Goal: Task Accomplishment & Management: Use online tool/utility

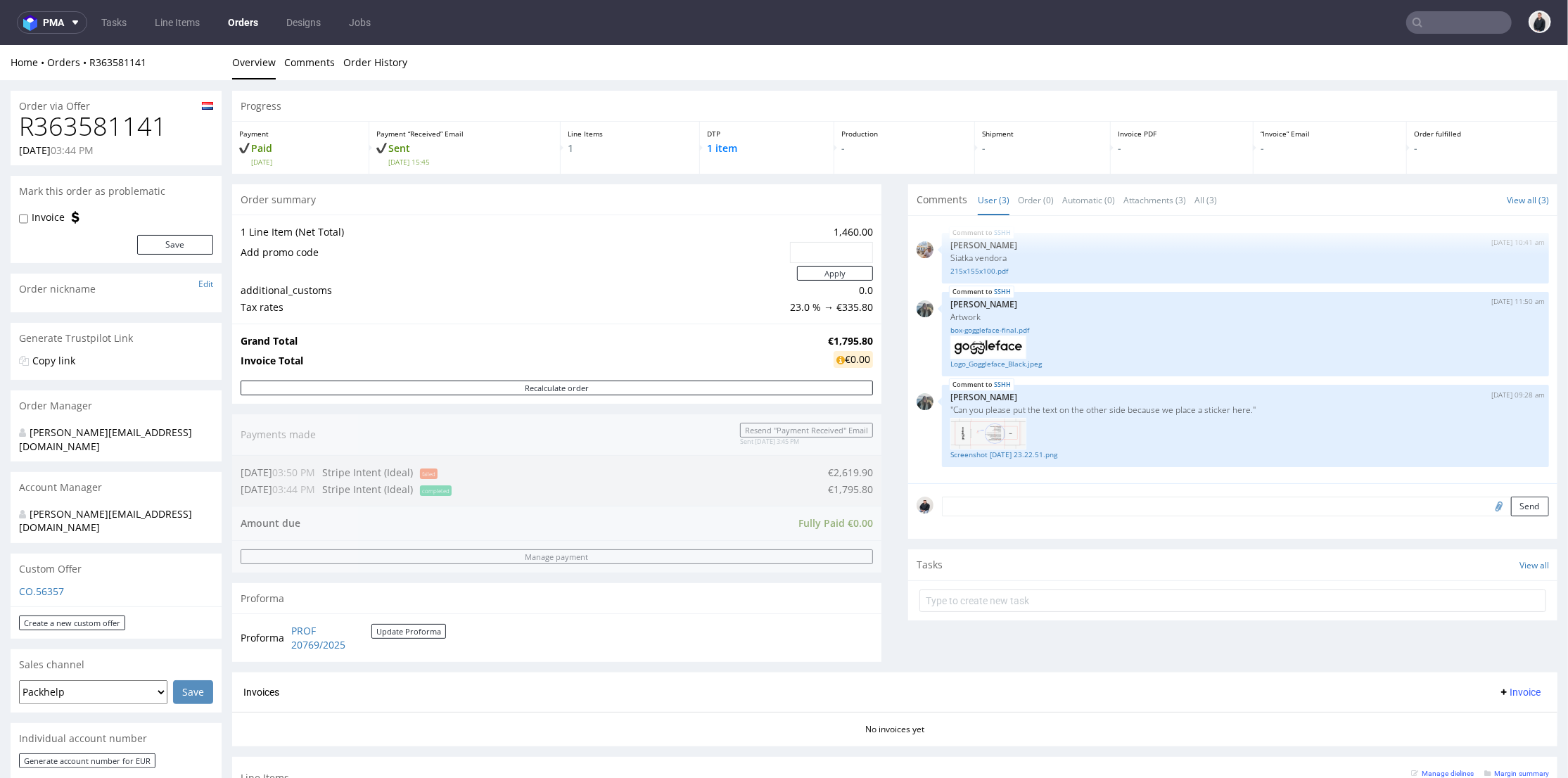
scroll to position [312, 0]
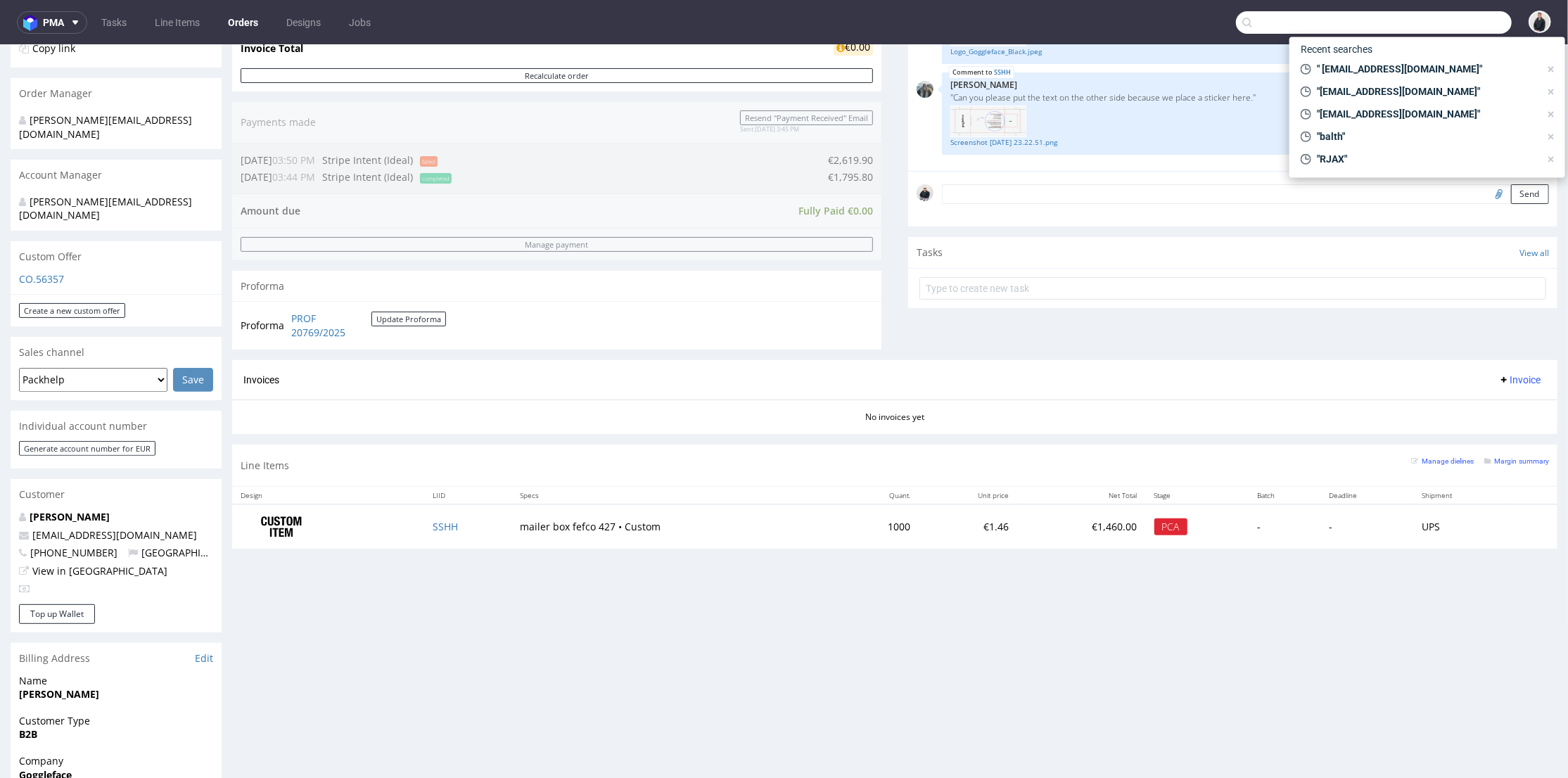
click at [1410, 16] on input "text" at bounding box center [1373, 23] width 275 height 23
paste input "marie@mellipou.com"
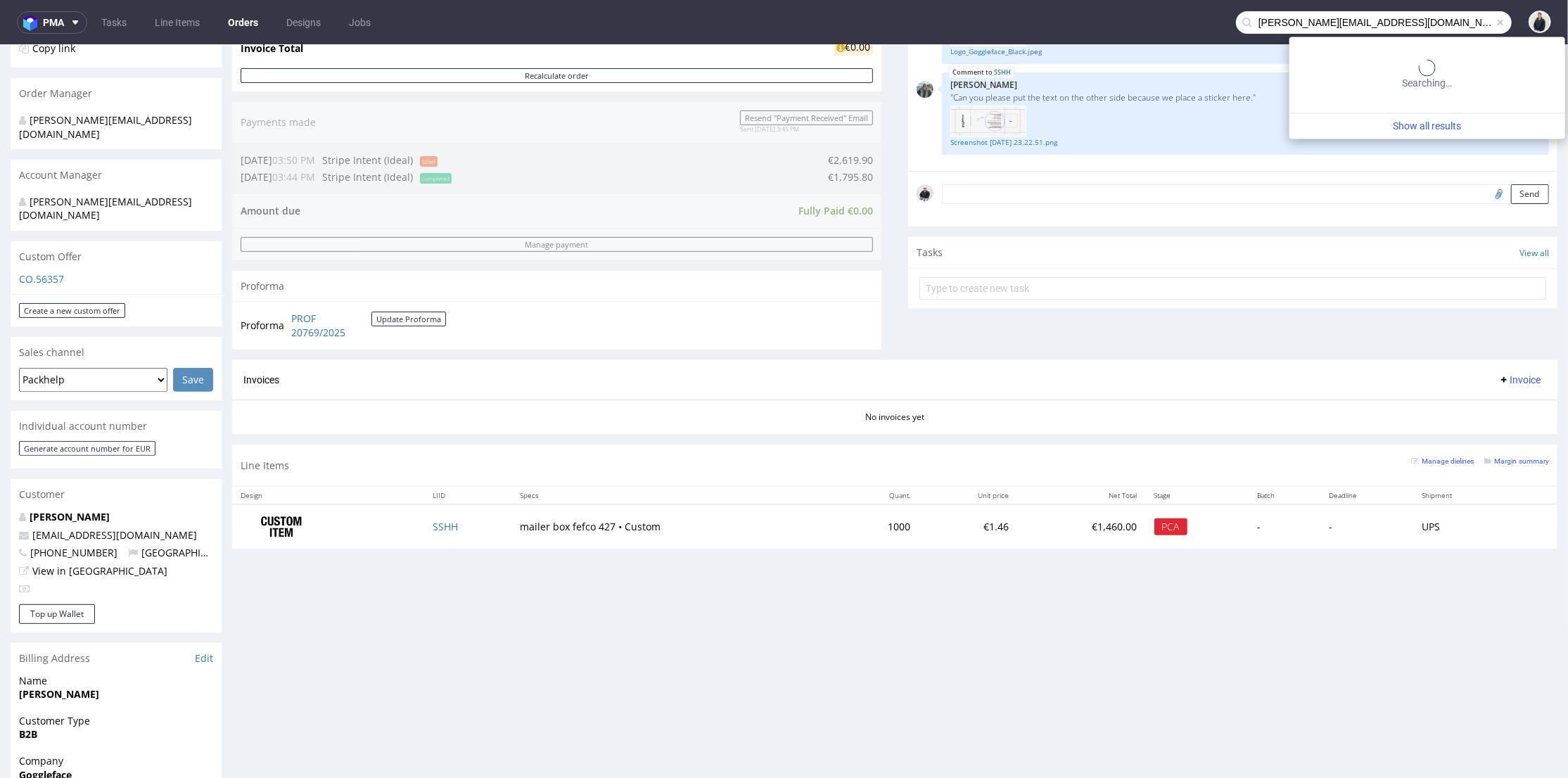
type input "marie@mellipou.com"
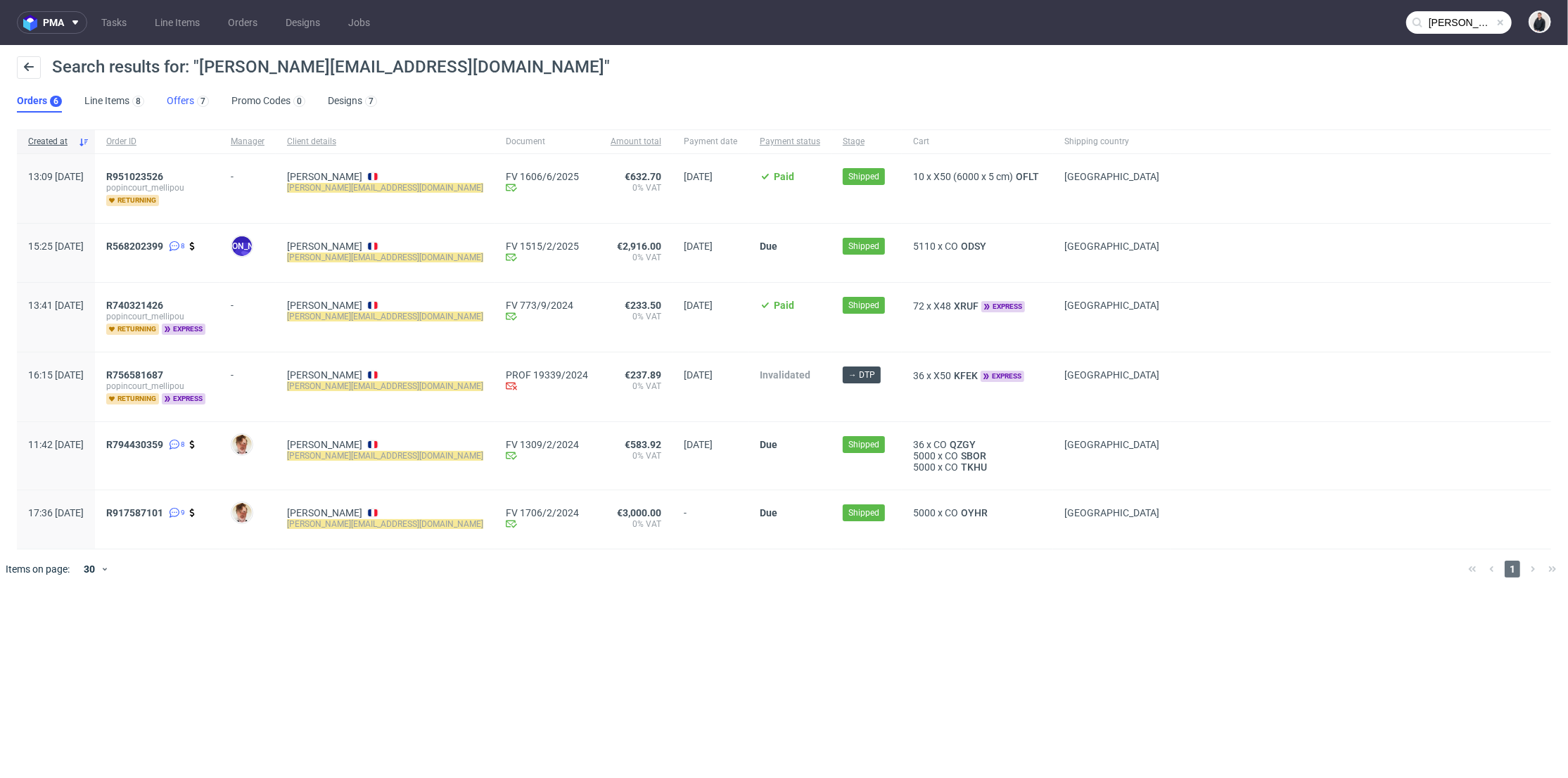
click at [187, 110] on link "Offers 7" at bounding box center [187, 101] width 42 height 23
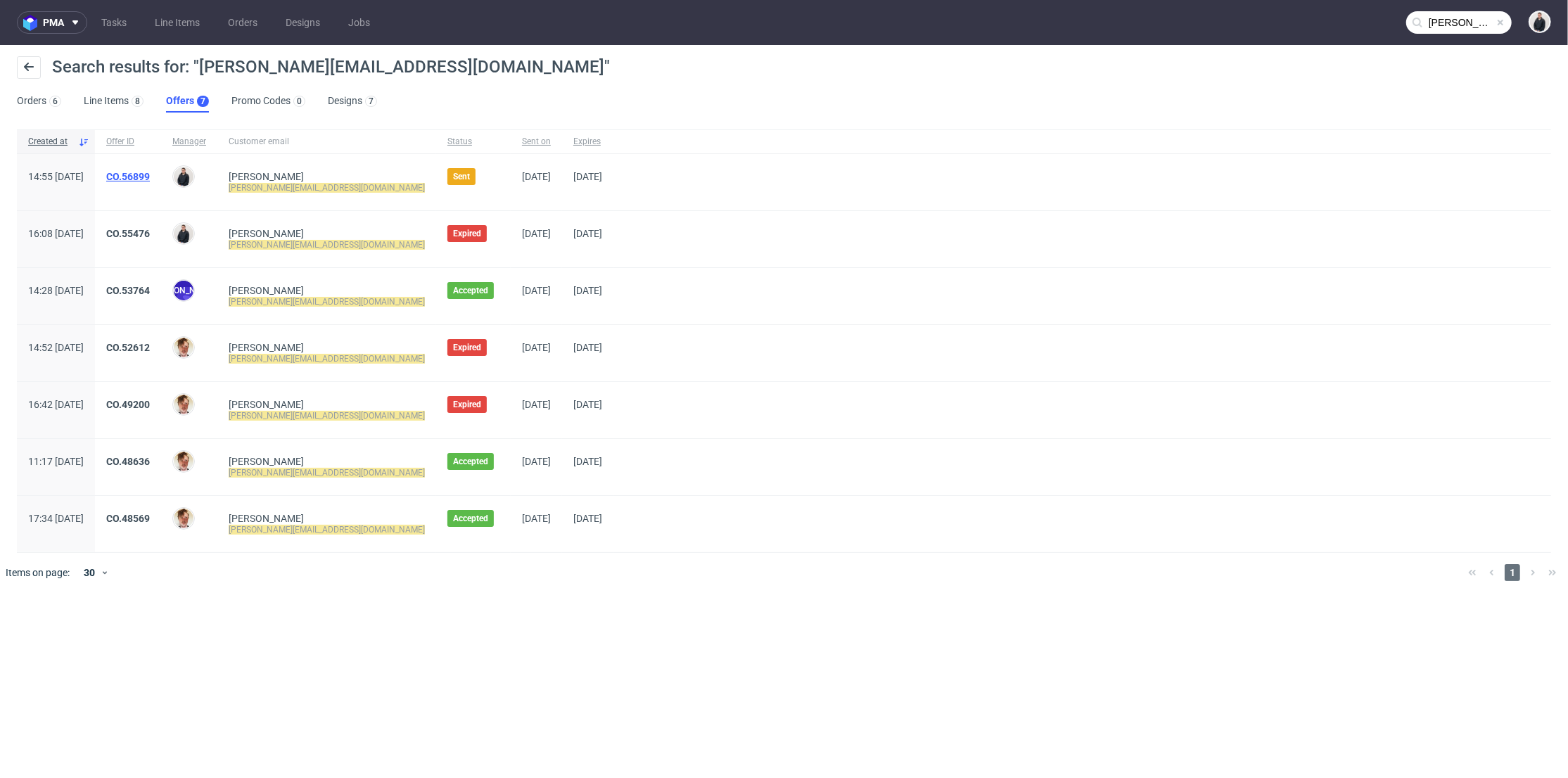
click at [161, 168] on div "CO.56899" at bounding box center [128, 182] width 66 height 56
click at [150, 173] on link "CO.56899" at bounding box center [128, 176] width 44 height 11
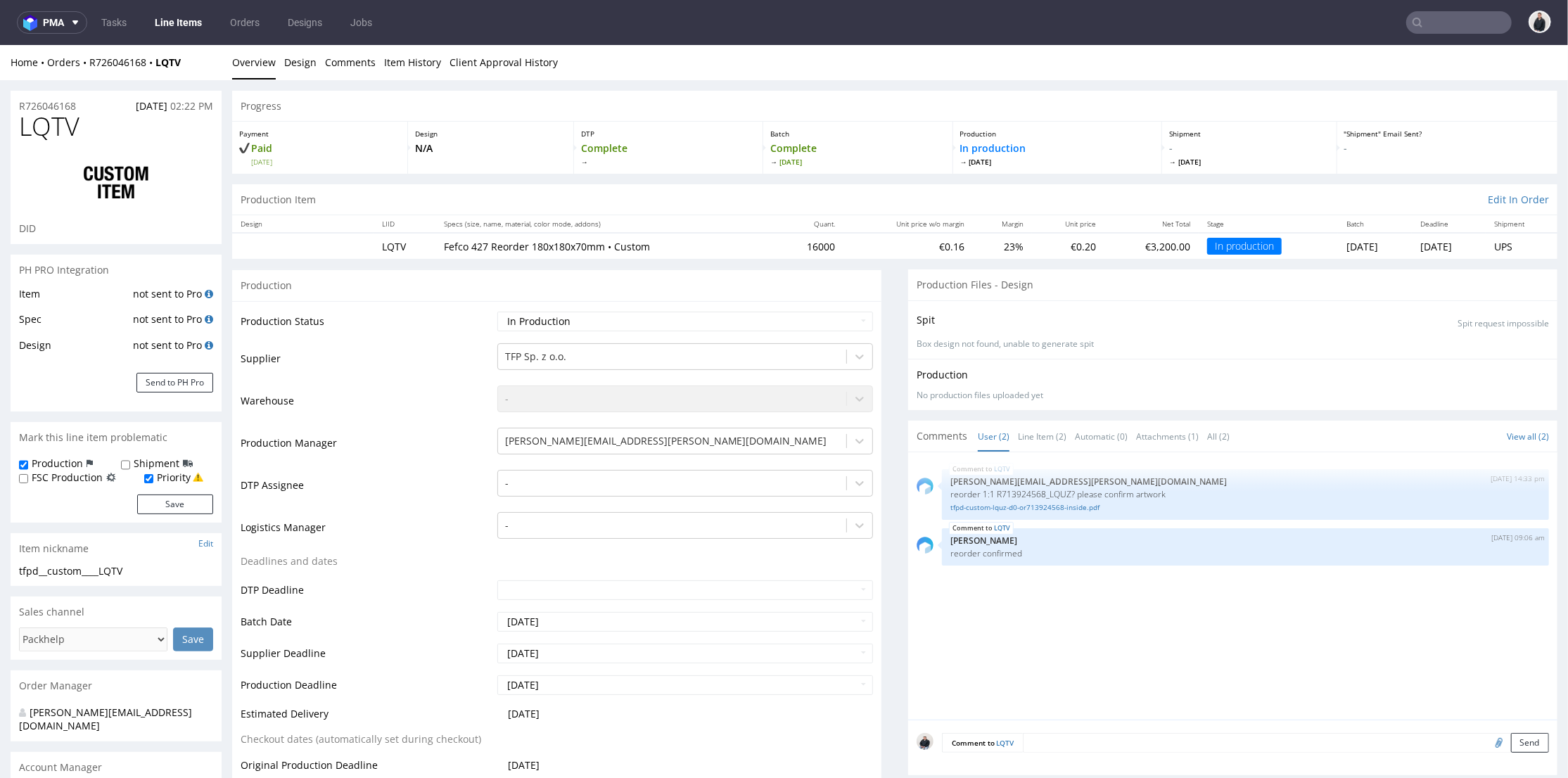
scroll to position [156, 0]
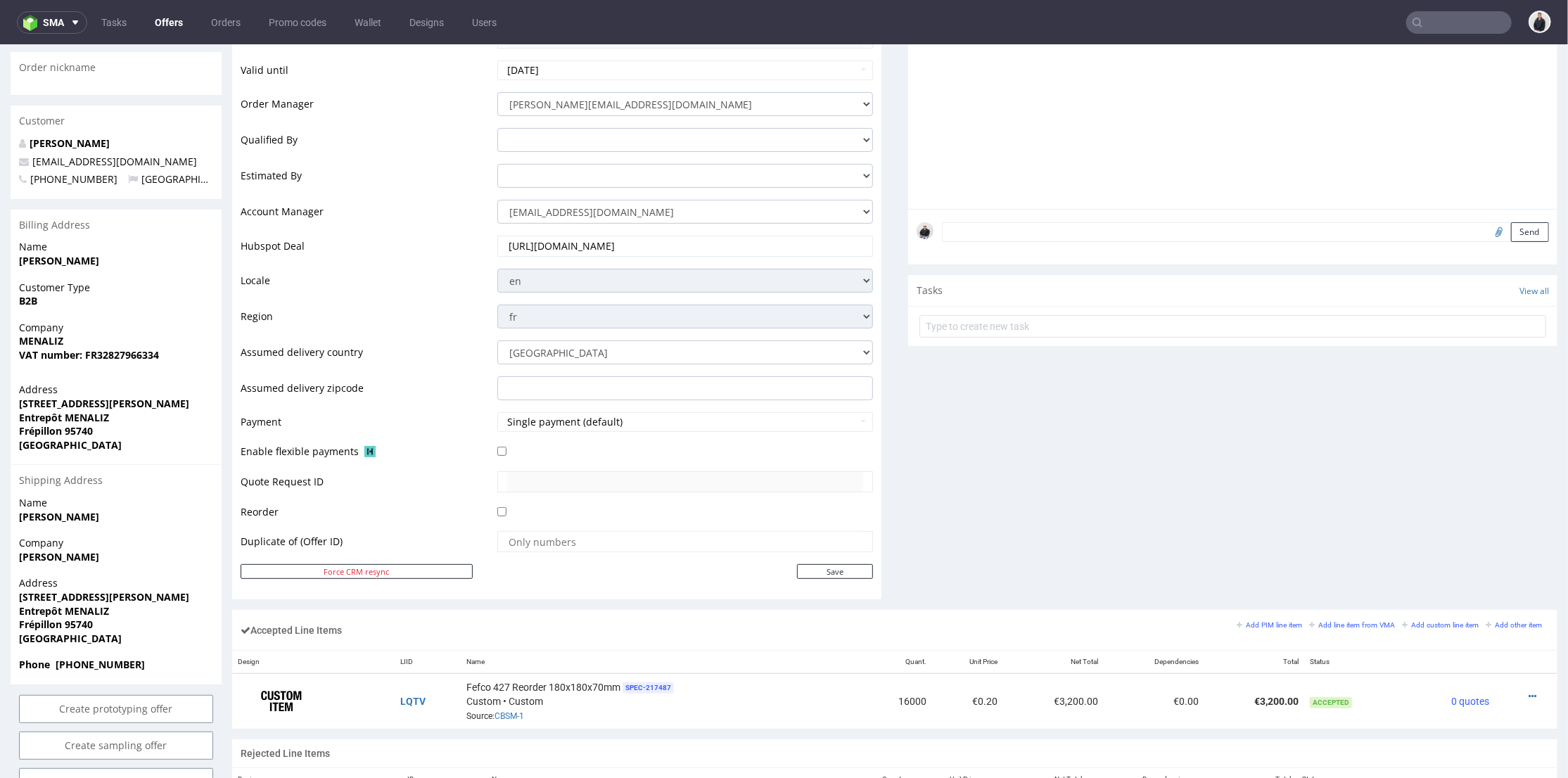
scroll to position [391, 0]
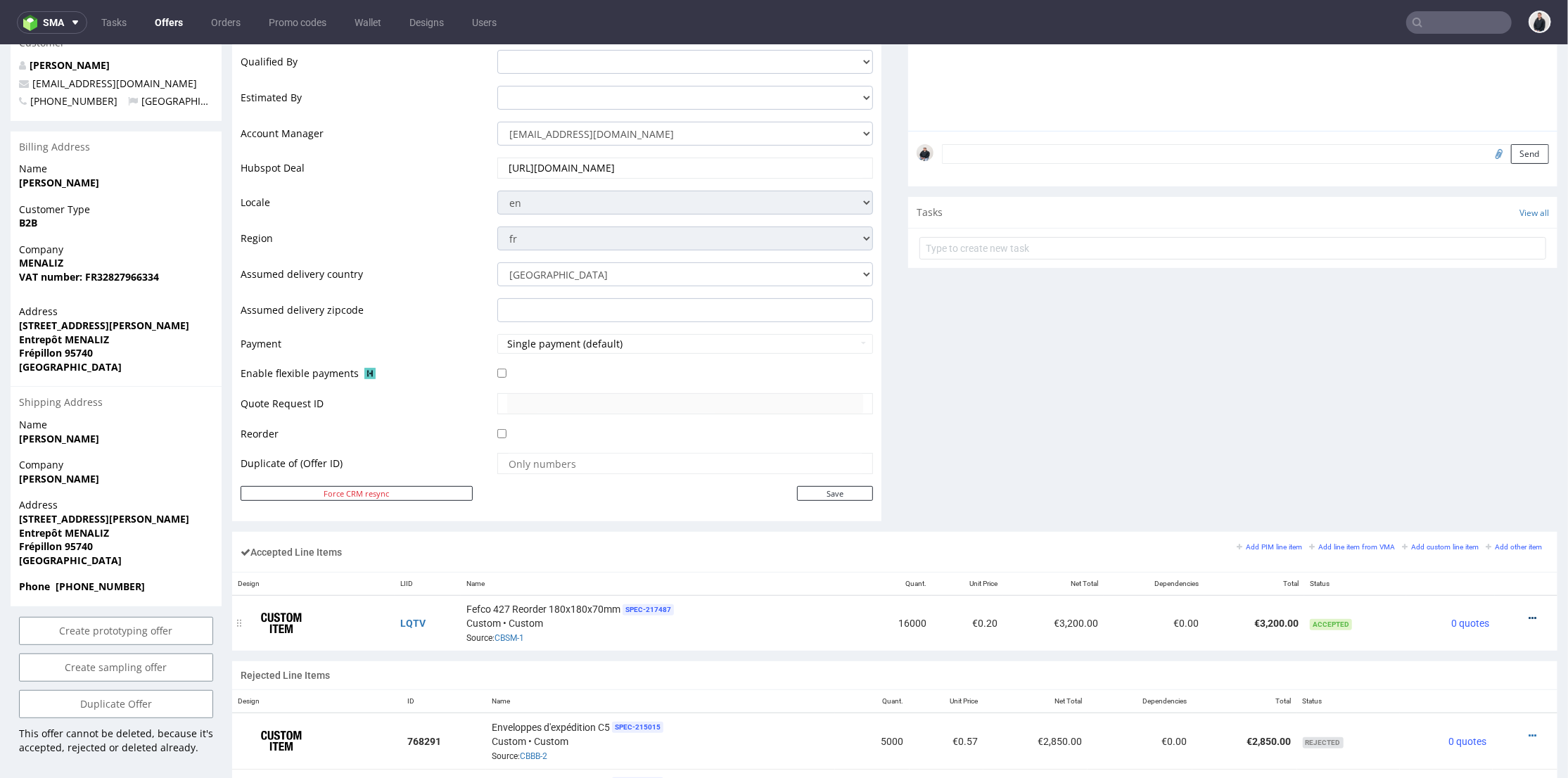
click at [1528, 613] on icon at bounding box center [1532, 617] width 8 height 10
click at [1445, 475] on li "Edit item price" at bounding box center [1469, 486] width 124 height 26
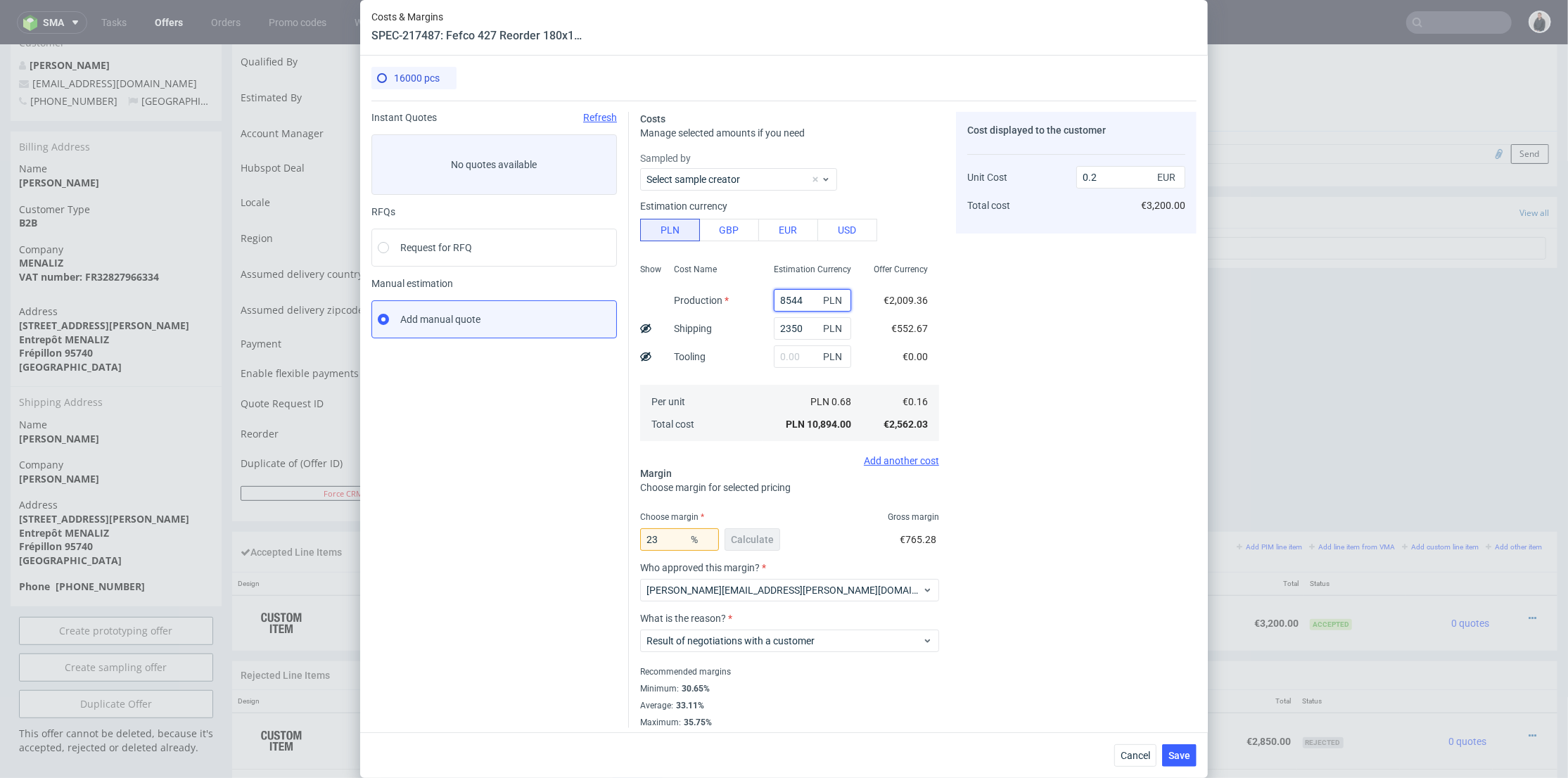
drag, startPoint x: 787, startPoint y: 294, endPoint x: 773, endPoint y: 298, distance: 14.6
click at [773, 298] on input "8544" at bounding box center [812, 301] width 77 height 23
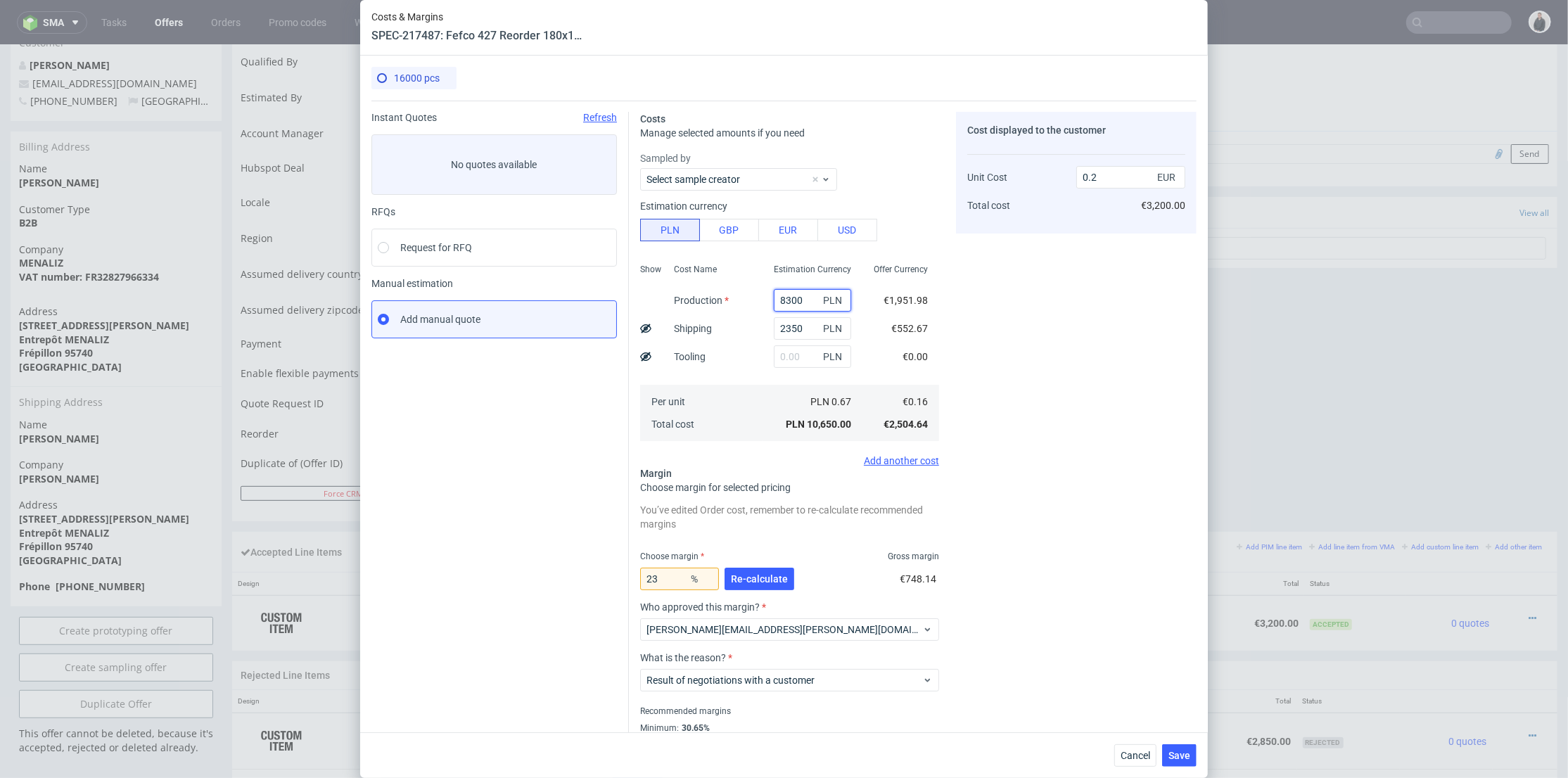
type input "8300"
drag, startPoint x: 1026, startPoint y: 321, endPoint x: 1085, endPoint y: 244, distance: 97.0
click at [1027, 321] on div "Cost displayed to the customer Unit Cost Total cost 0.2 EUR €3,200.00" at bounding box center [1075, 439] width 240 height 656
click at [769, 576] on span "Re-calculate" at bounding box center [758, 578] width 57 height 10
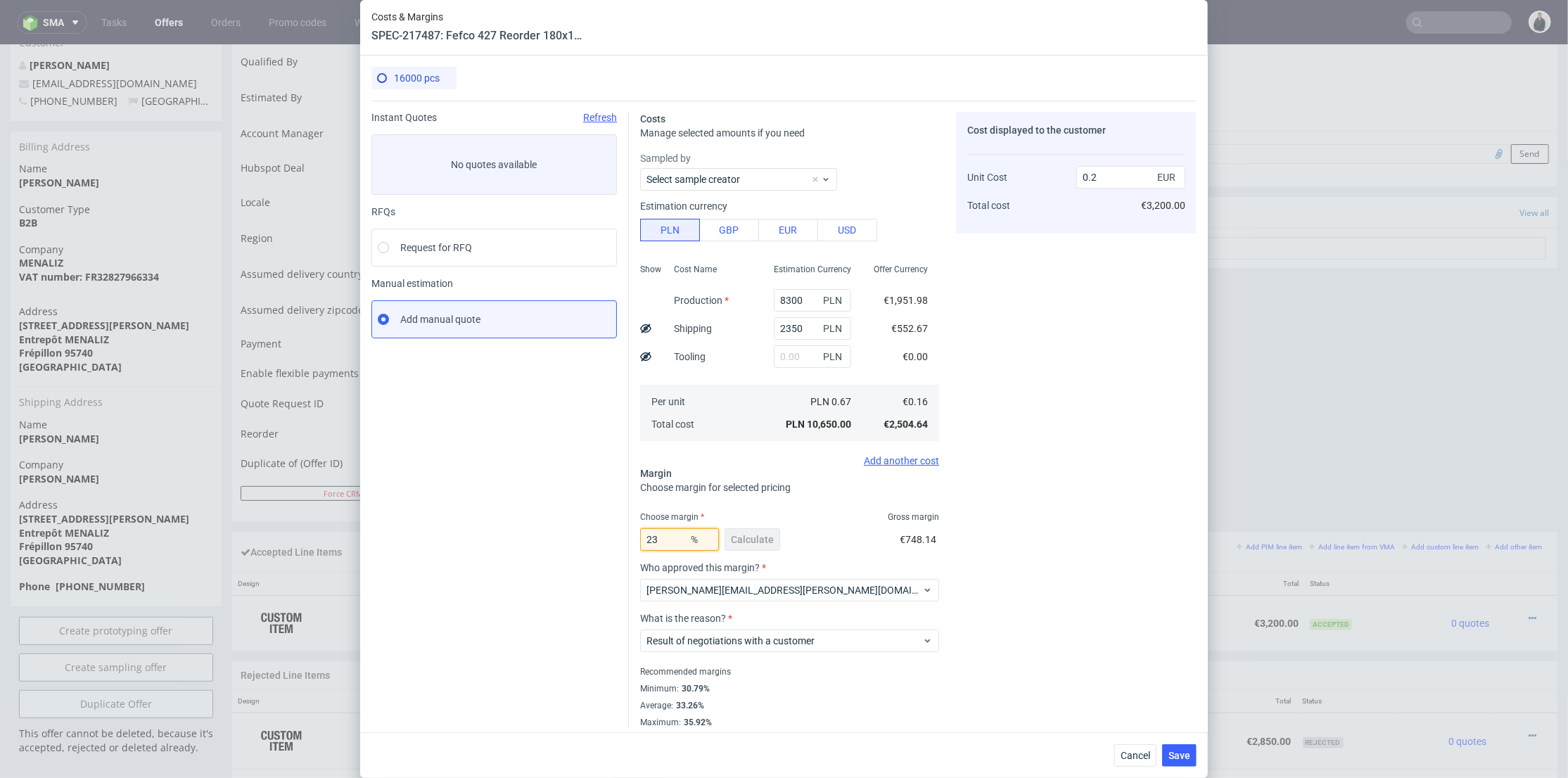
click at [663, 544] on input "23" at bounding box center [679, 539] width 79 height 23
drag, startPoint x: 656, startPoint y: 539, endPoint x: 648, endPoint y: 538, distance: 8.1
click at [648, 538] on input "23" at bounding box center [679, 539] width 79 height 23
drag, startPoint x: 656, startPoint y: 538, endPoint x: 648, endPoint y: 538, distance: 8.0
click at [648, 538] on input "24" at bounding box center [679, 539] width 79 height 23
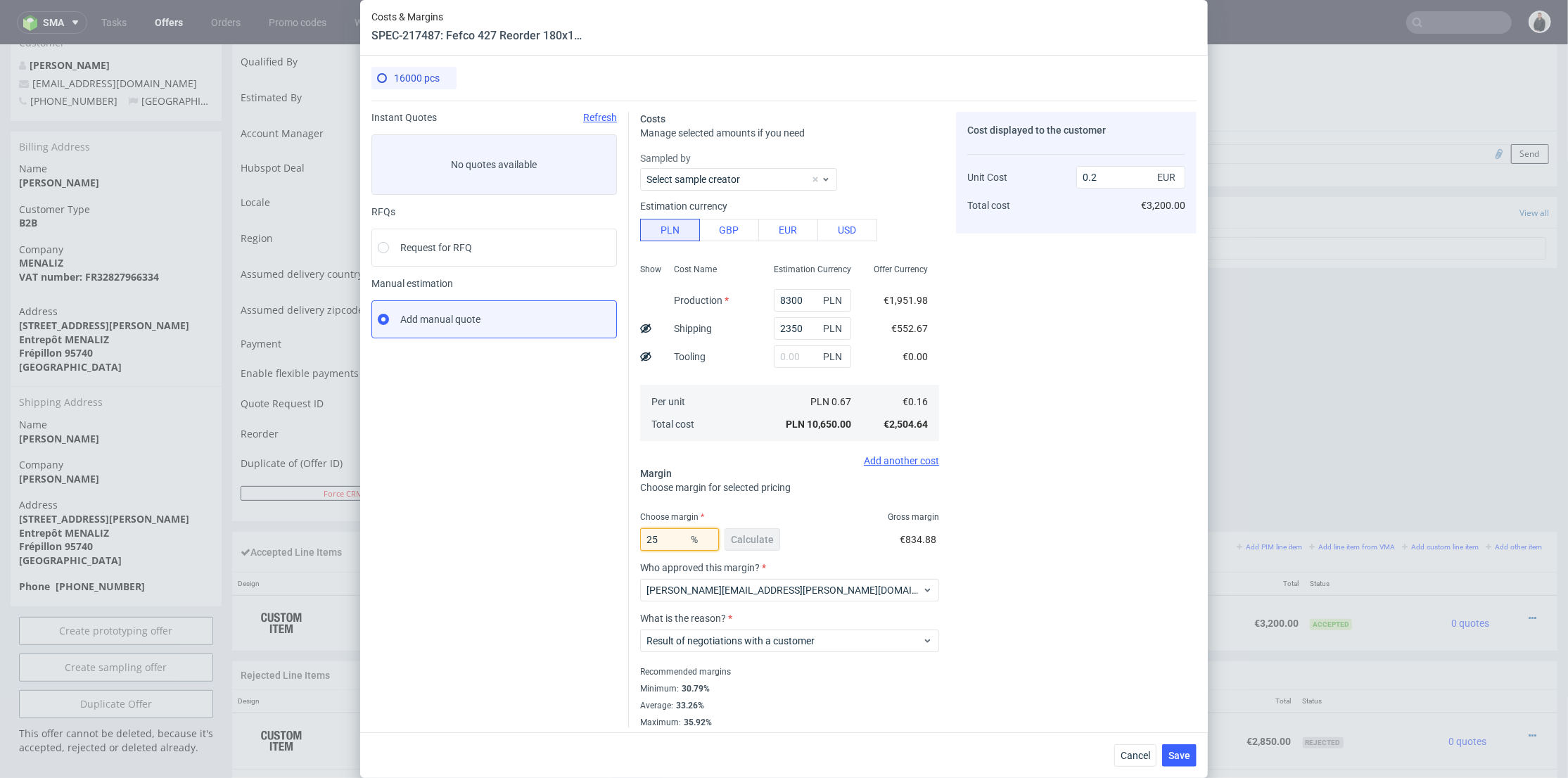
click at [647, 538] on input "25" at bounding box center [679, 539] width 79 height 23
type input "26"
type input "0.21"
drag, startPoint x: 656, startPoint y: 538, endPoint x: 647, endPoint y: 540, distance: 9.2
click at [647, 540] on input "26" at bounding box center [679, 539] width 79 height 23
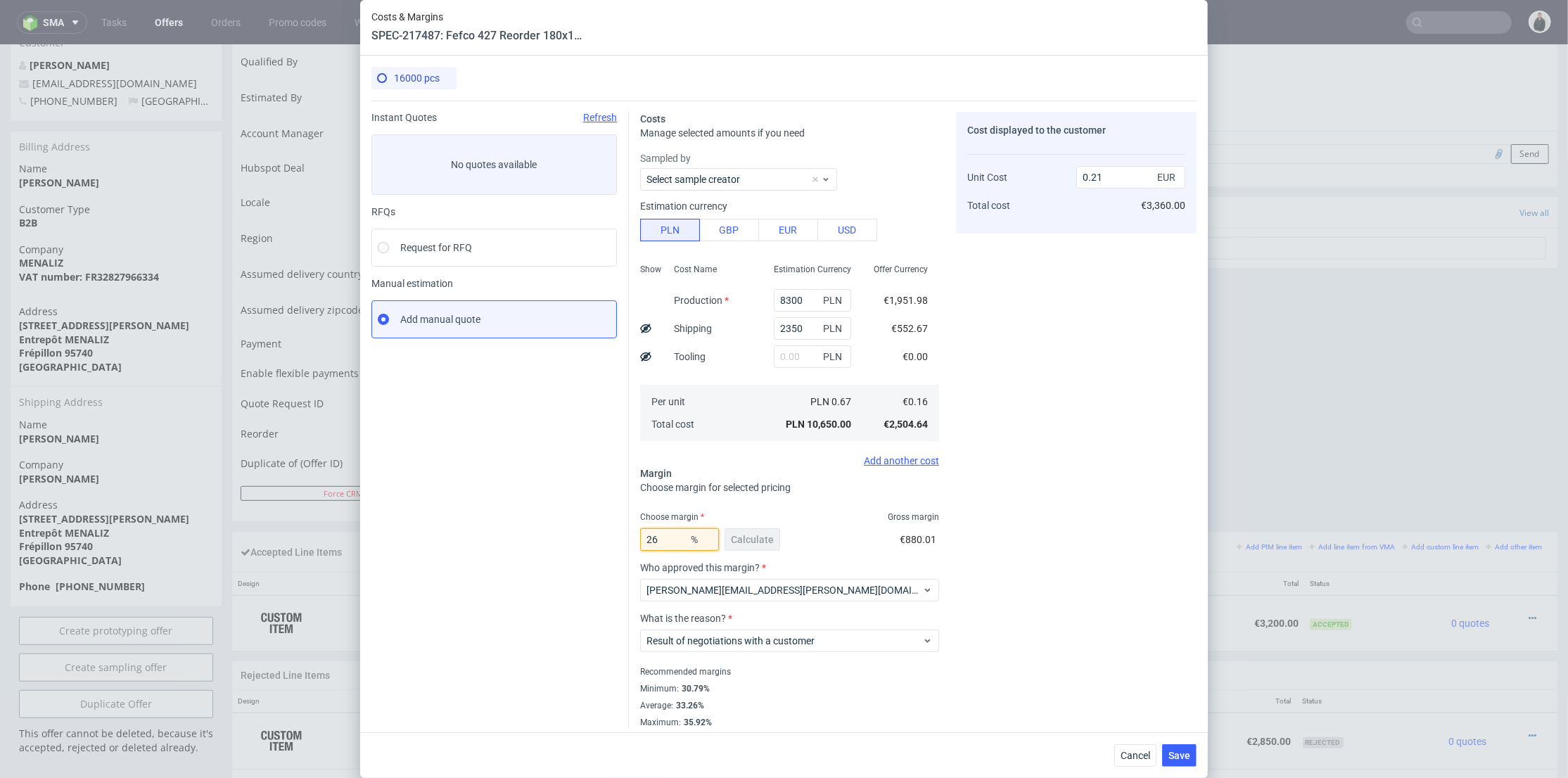
type input "25"
type input "0.2"
type input "25.3"
type input "0.21"
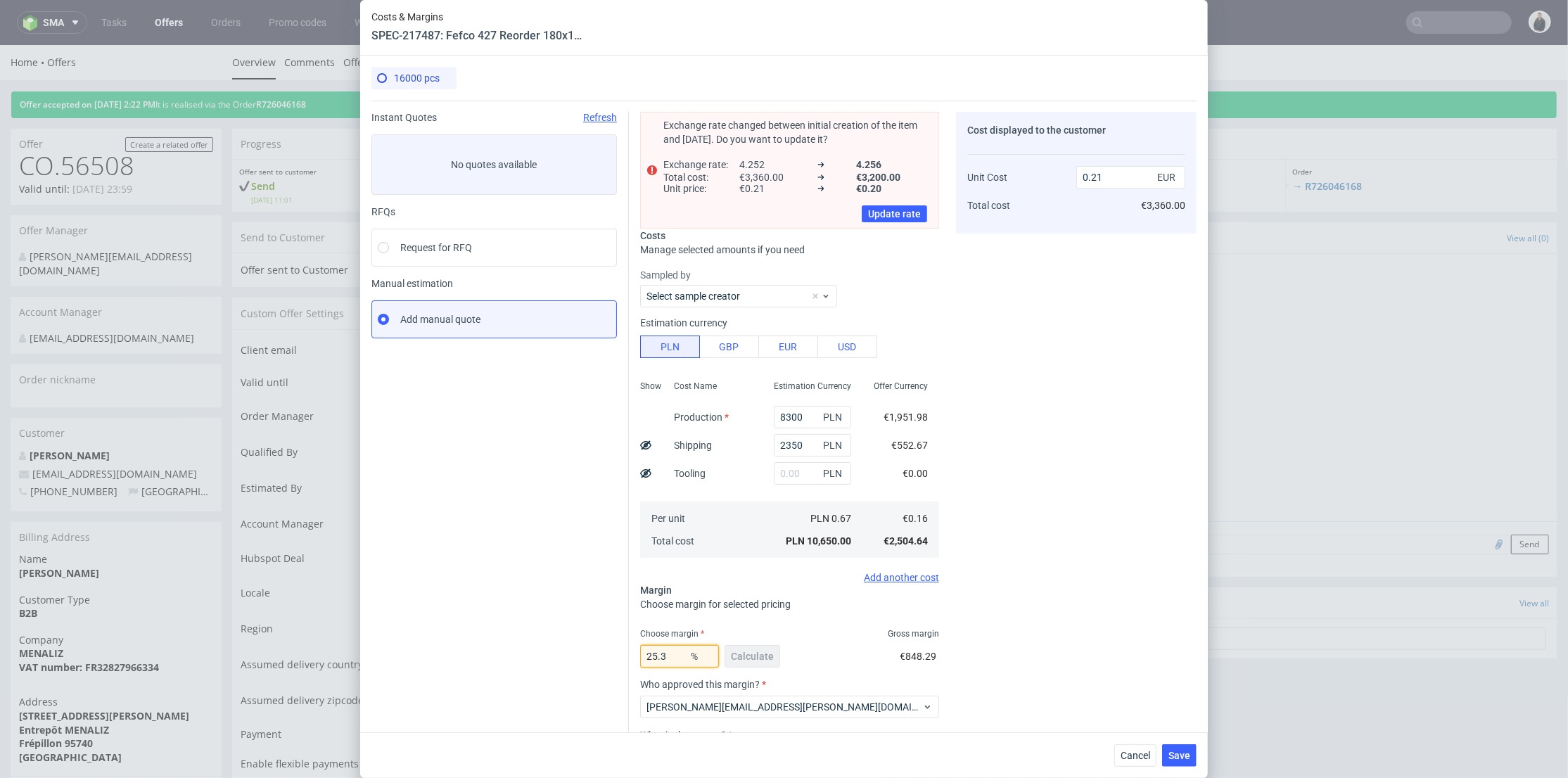
click at [672, 657] on input "25.3" at bounding box center [679, 657] width 79 height 23
type input "25.2"
type input "0.2"
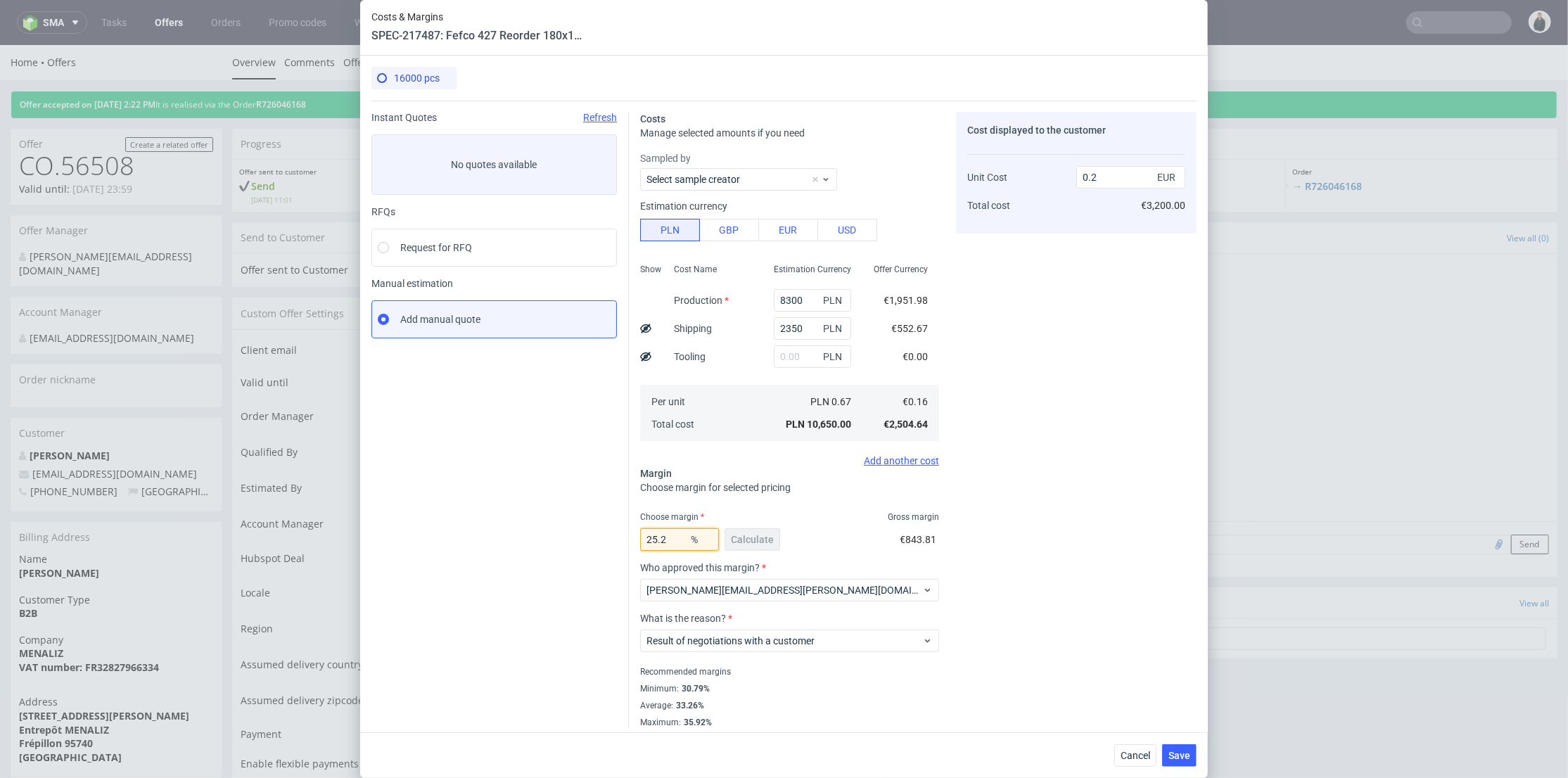
type input "25.2"
click at [562, 576] on div "Instant Quotes Refresh No quotes available RFQs Request for RFQ Manual estimati…" at bounding box center [500, 420] width 258 height 616
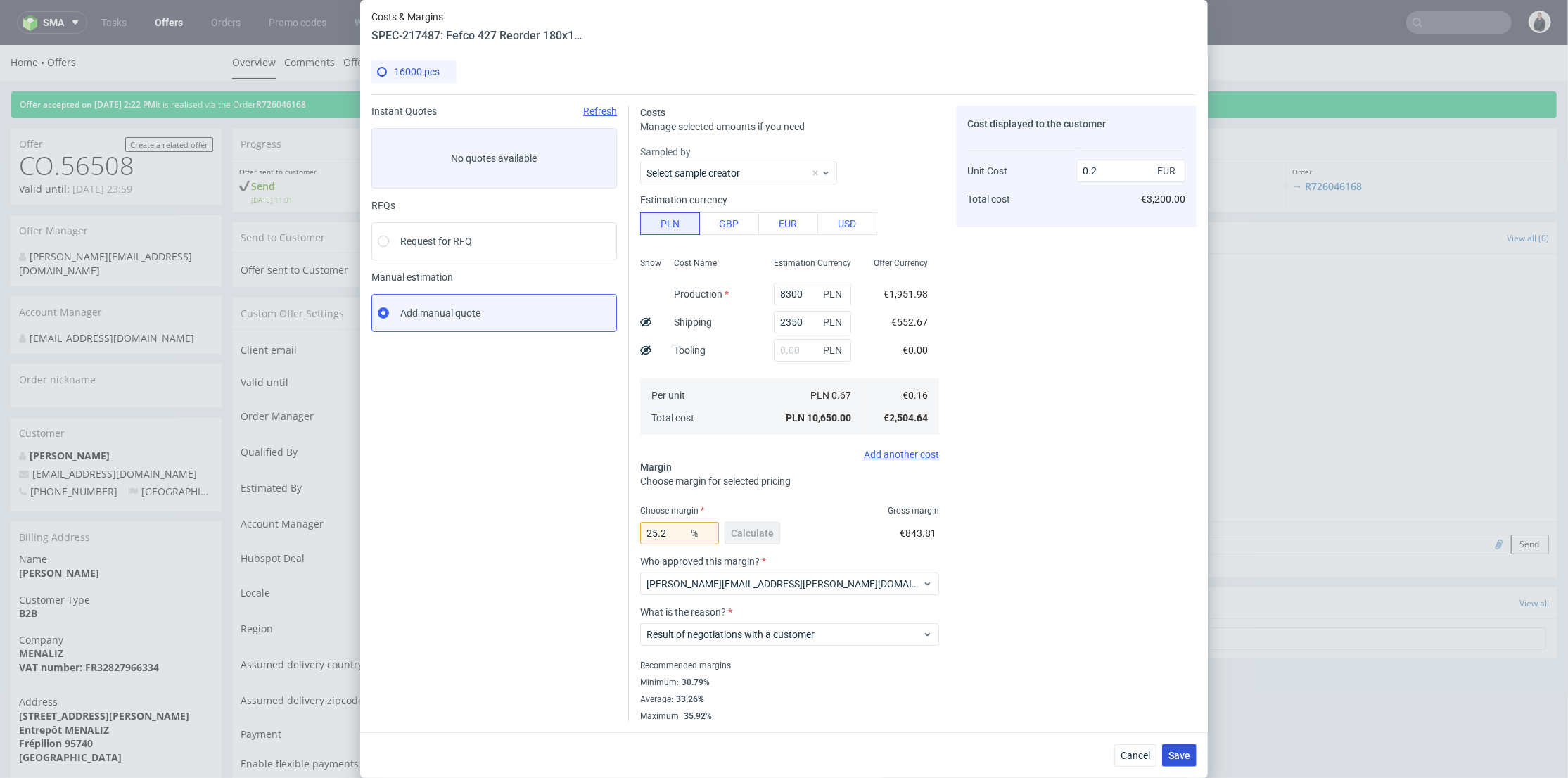
click at [1188, 759] on span "Save" at bounding box center [1179, 755] width 22 height 10
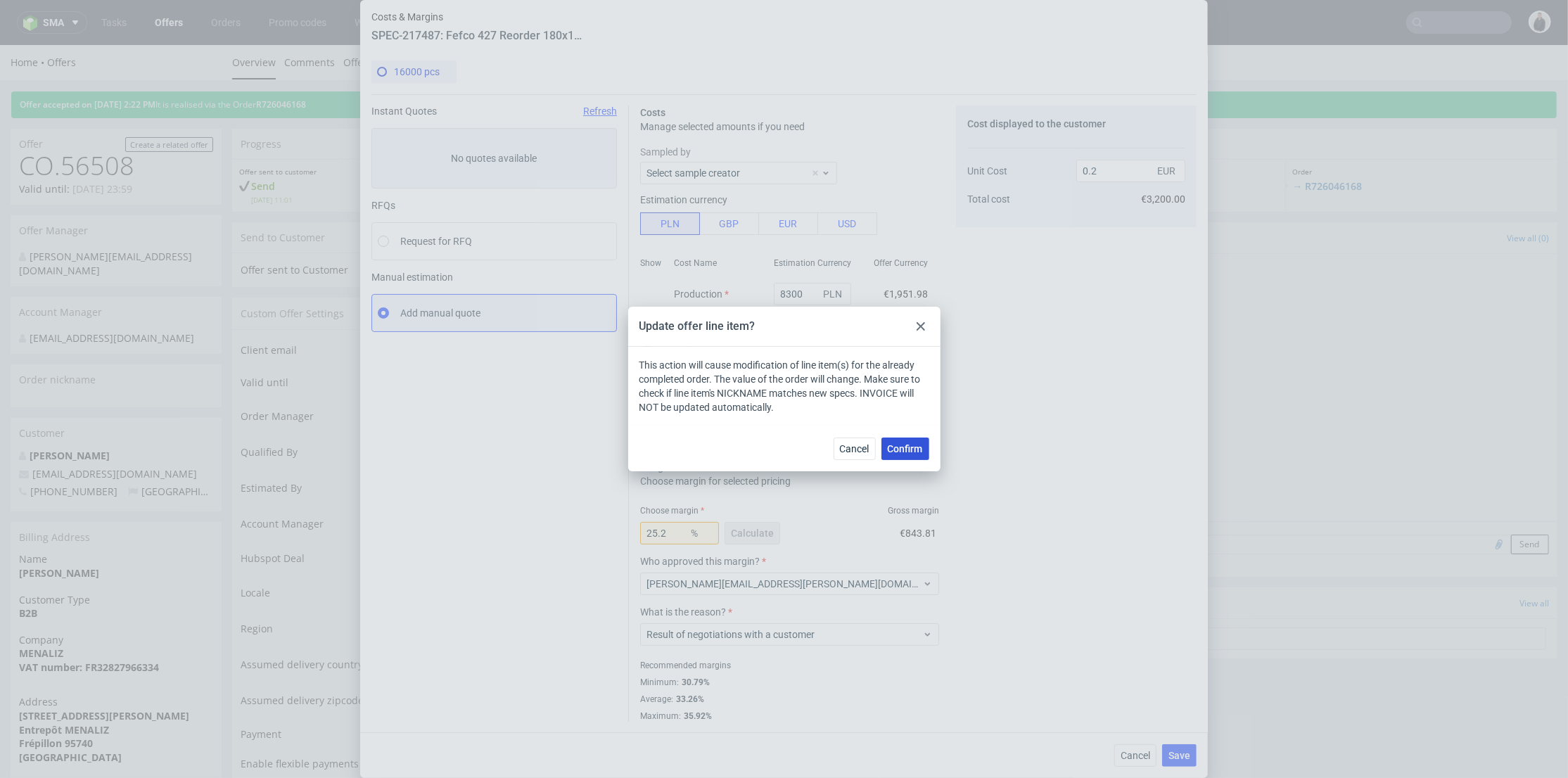
click at [910, 458] on button "Confirm" at bounding box center [905, 449] width 48 height 23
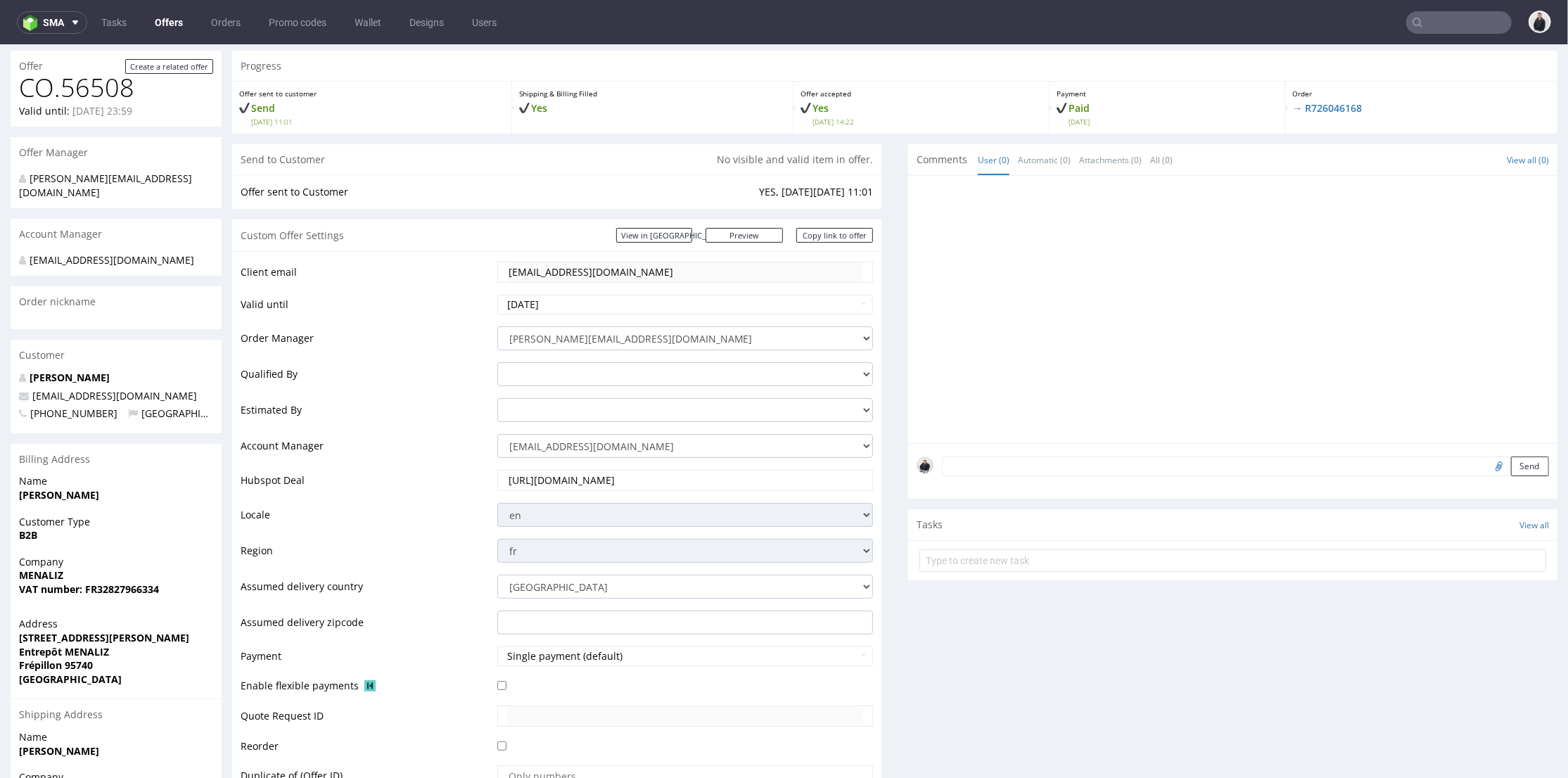
scroll to position [0, 0]
